Goal: Task Accomplishment & Management: Manage account settings

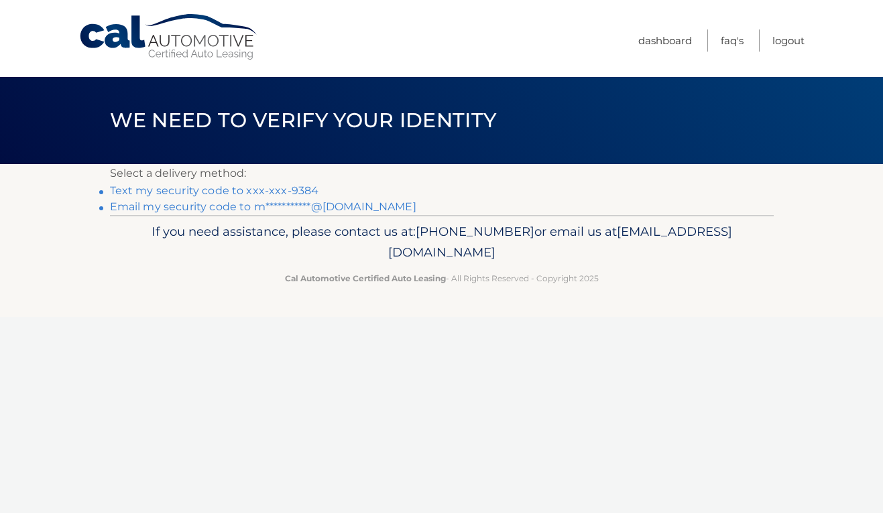
click at [243, 186] on link "Text my security code to xxx-xxx-9384" at bounding box center [214, 190] width 209 height 13
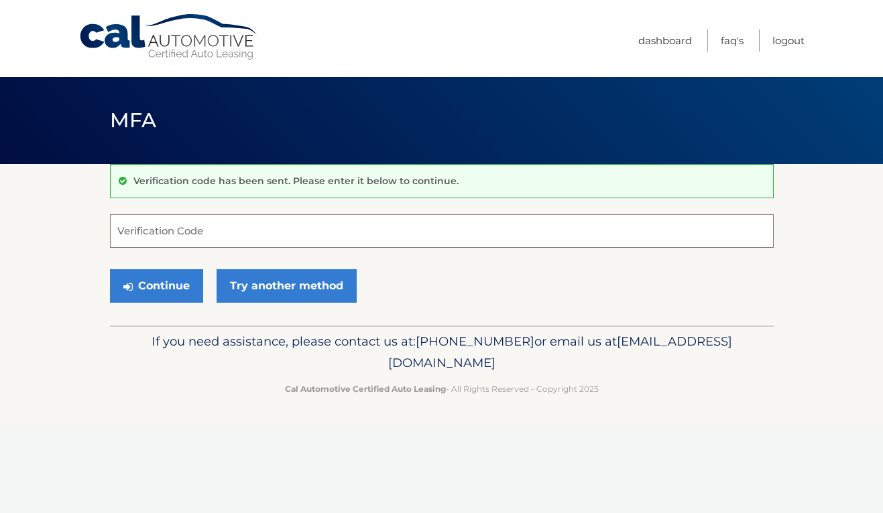
click at [206, 233] on input "Verification Code" at bounding box center [442, 231] width 664 height 34
type input "410432"
click at [172, 281] on button "Continue" at bounding box center [156, 286] width 93 height 34
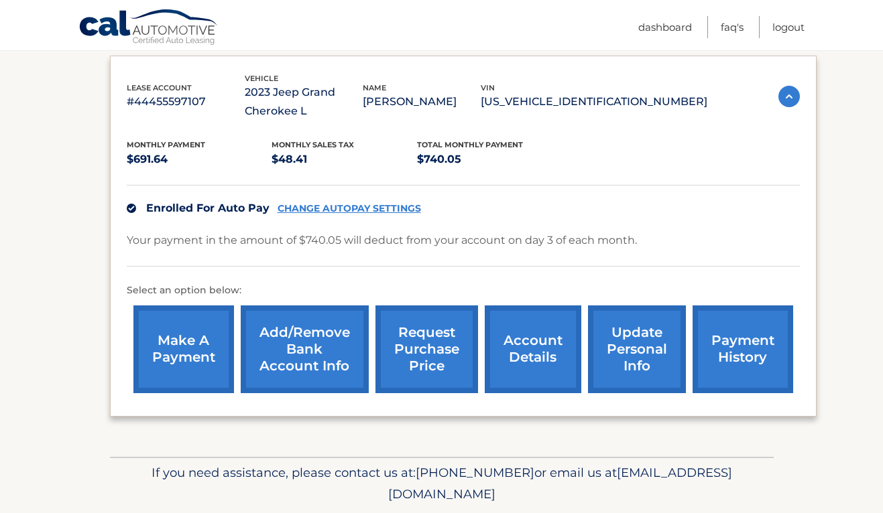
scroll to position [249, 0]
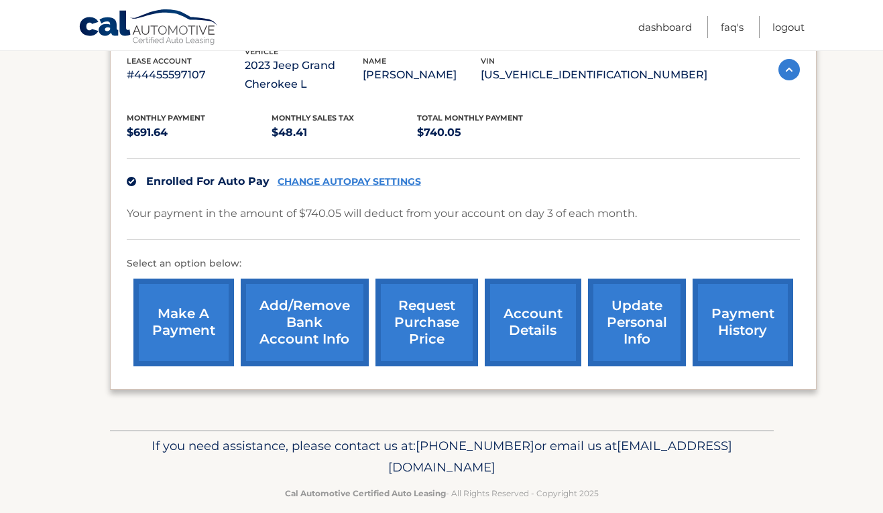
click at [538, 318] on link "account details" at bounding box center [533, 323] width 97 height 88
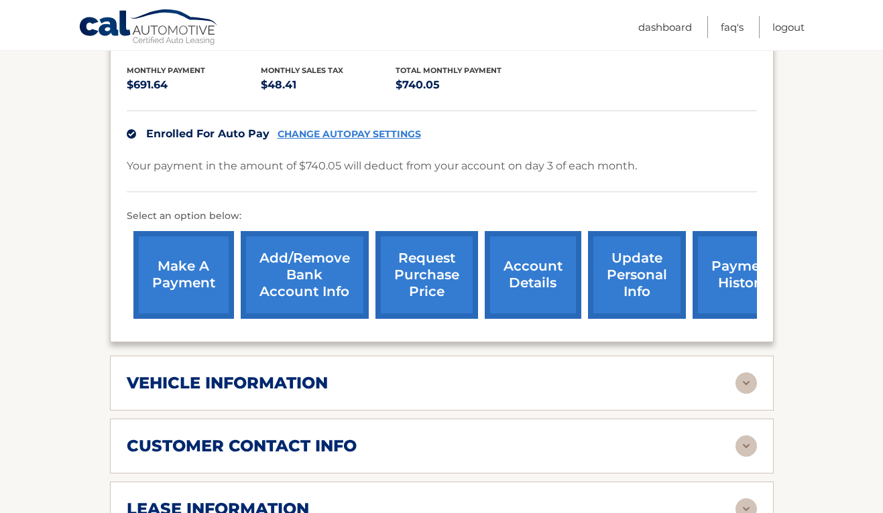
scroll to position [336, 0]
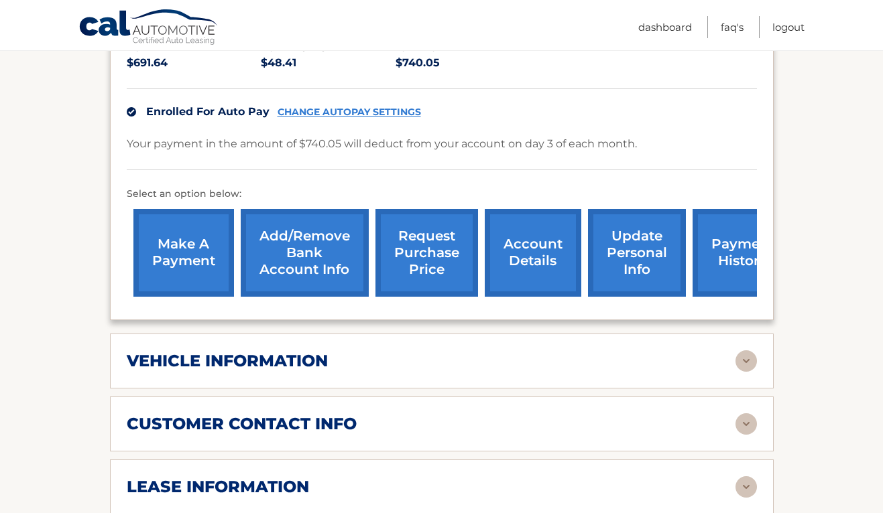
click at [741, 357] on img at bounding box center [745, 361] width 21 height 21
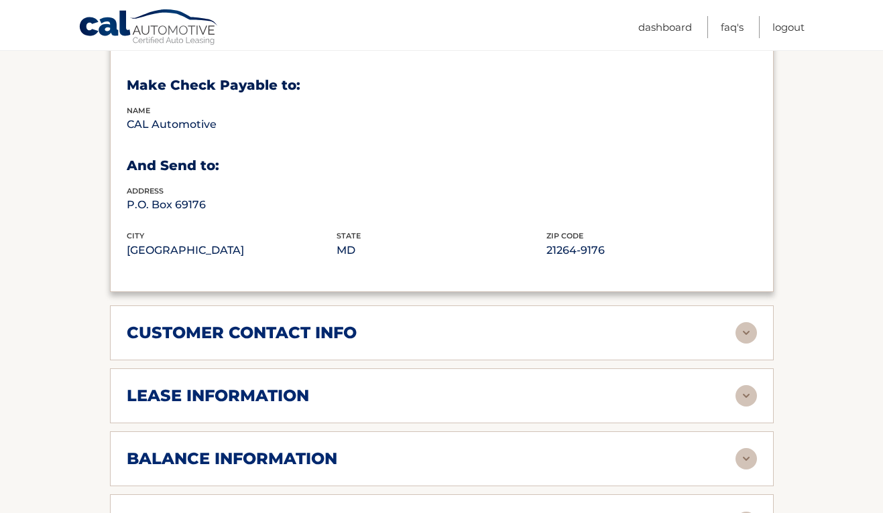
scroll to position [764, 0]
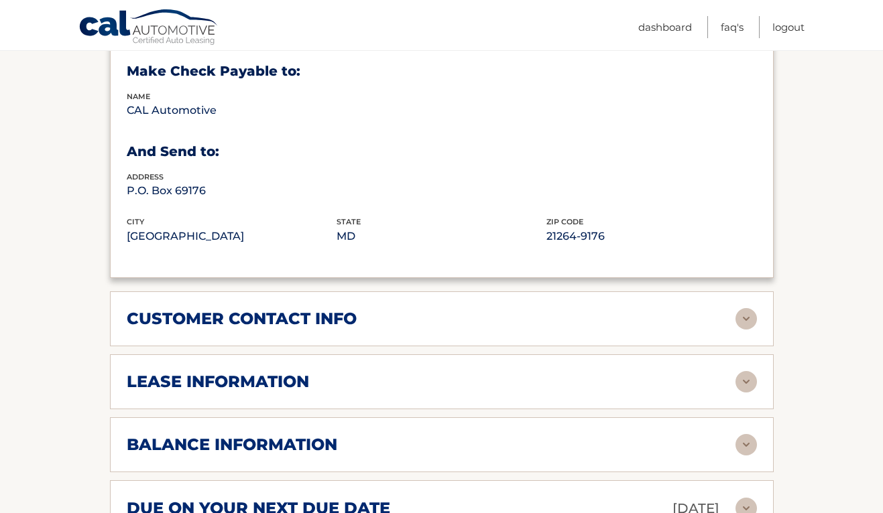
click at [751, 377] on img at bounding box center [745, 381] width 21 height 21
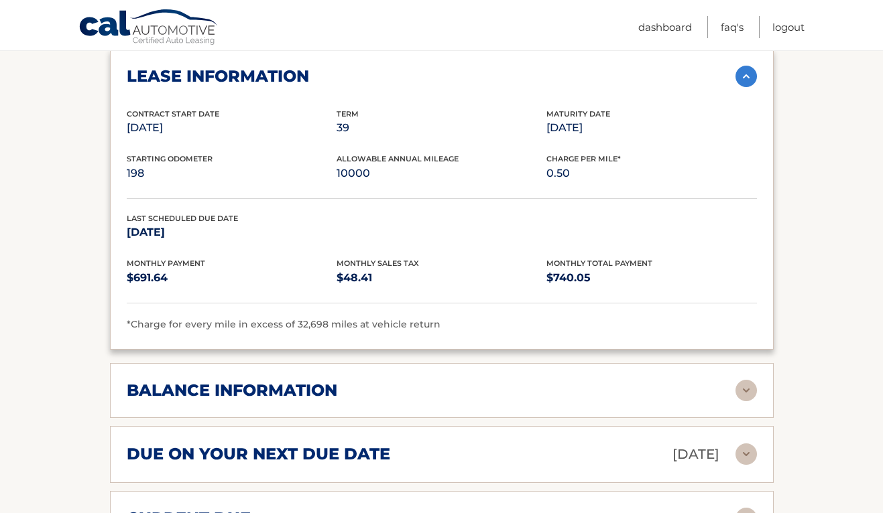
scroll to position [1076, 0]
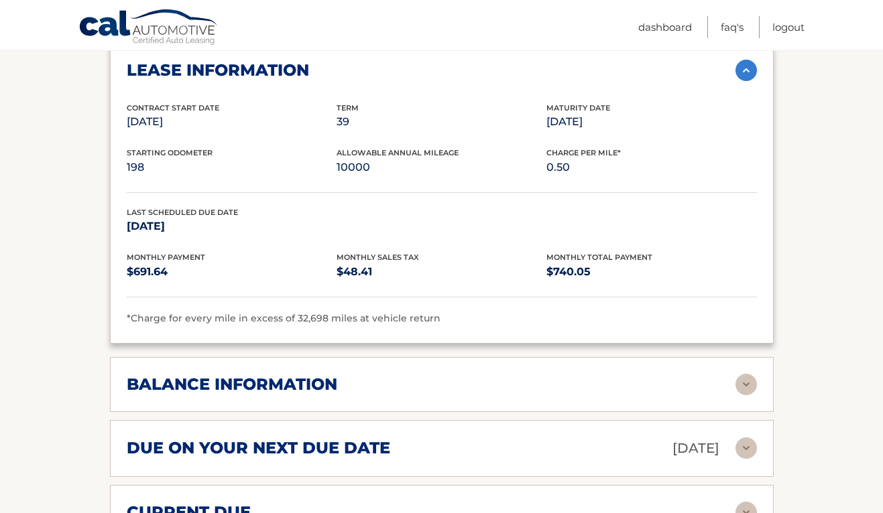
click at [743, 377] on img at bounding box center [745, 384] width 21 height 21
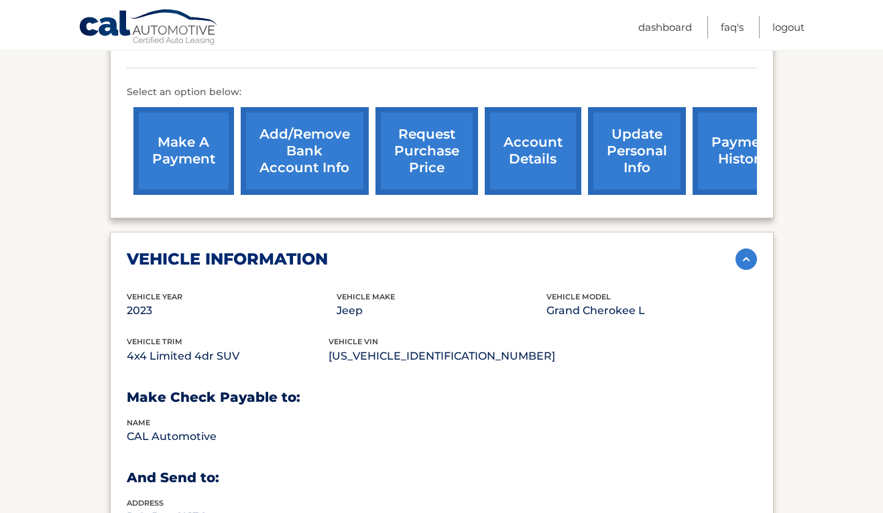
scroll to position [437, 0]
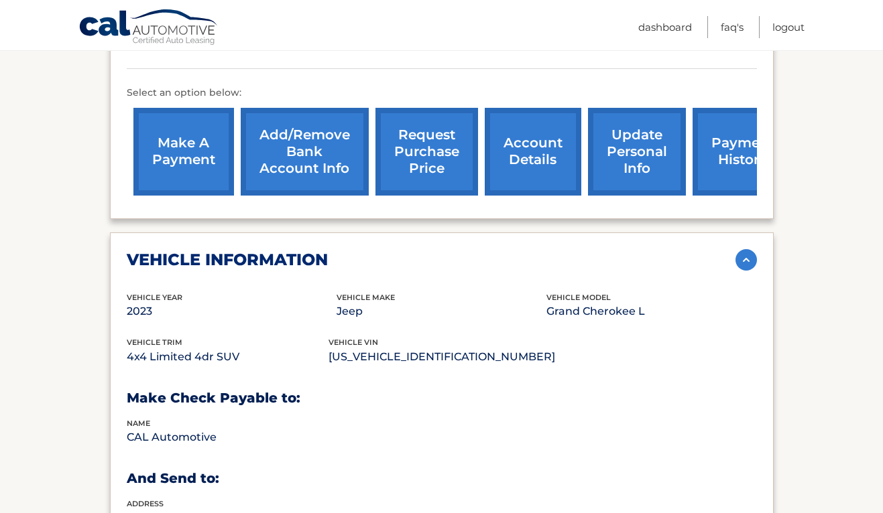
click at [433, 172] on link "request purchase price" at bounding box center [426, 152] width 103 height 88
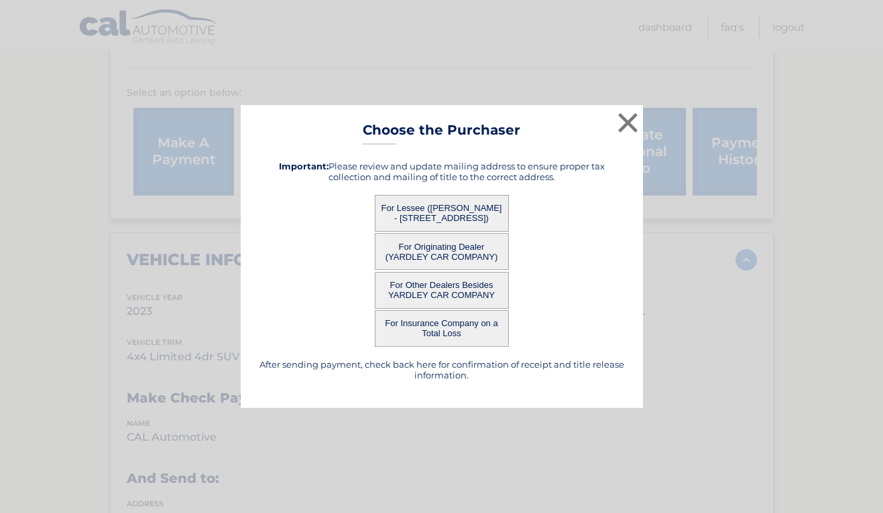
click at [463, 214] on button "For Lessee (MELISSA PRITCHETT - 5630 NE 21ST DR, , FORT LAUDERDALE, fl 33308)" at bounding box center [442, 213] width 134 height 37
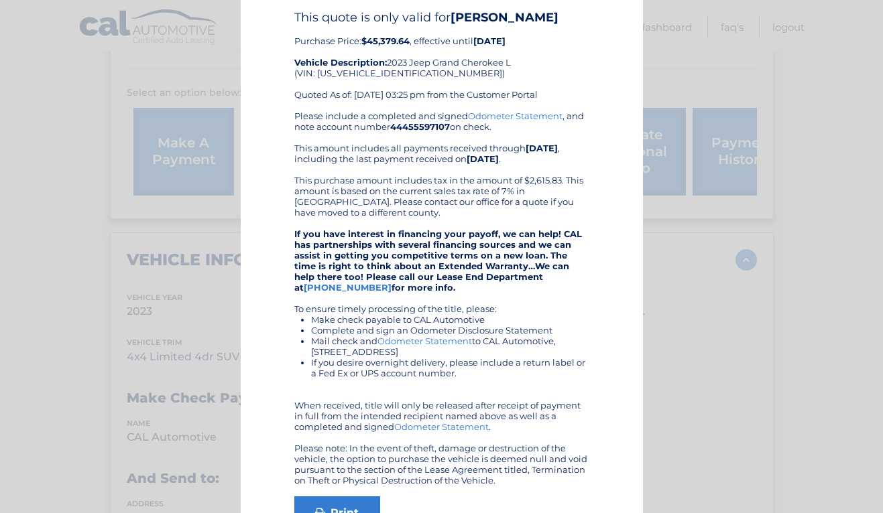
scroll to position [0, 0]
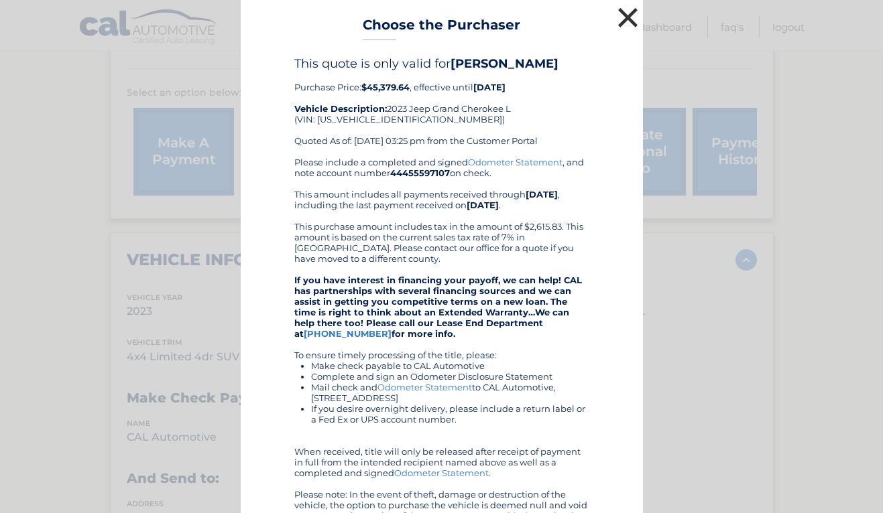
click at [625, 21] on button "×" at bounding box center [628, 17] width 27 height 27
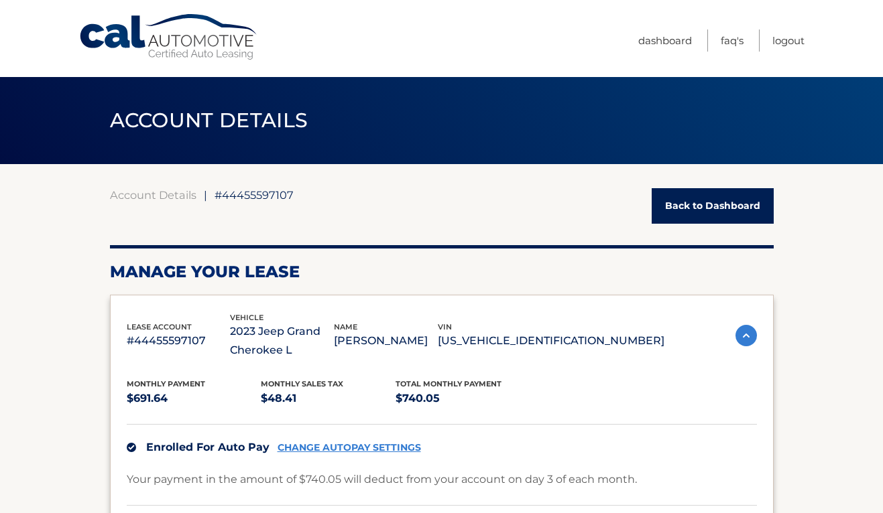
click at [698, 204] on link "Back to Dashboard" at bounding box center [713, 206] width 122 height 36
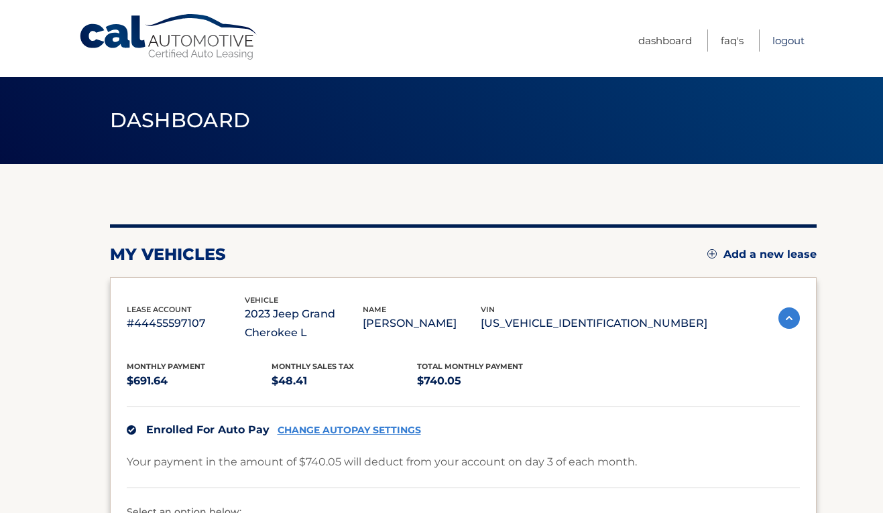
click at [779, 38] on link "Logout" at bounding box center [788, 40] width 32 height 22
